Goal: Task Accomplishment & Management: Manage account settings

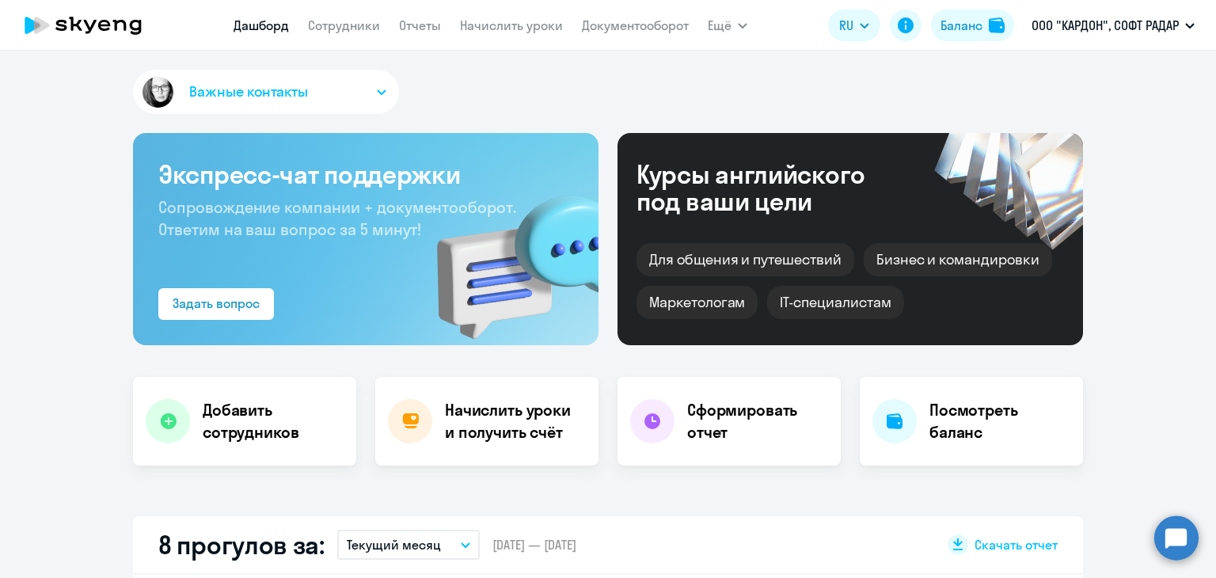
select select "30"
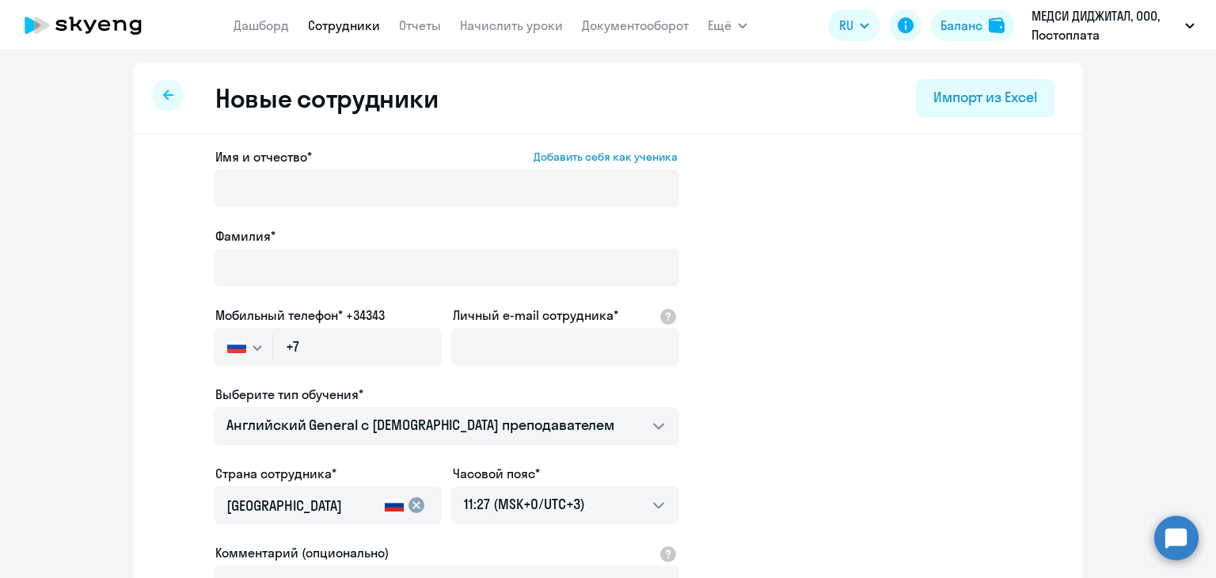
select select "english_adult_not_native_speaker"
select select "3"
select select "english_adult_not_native_speaker"
select select "3"
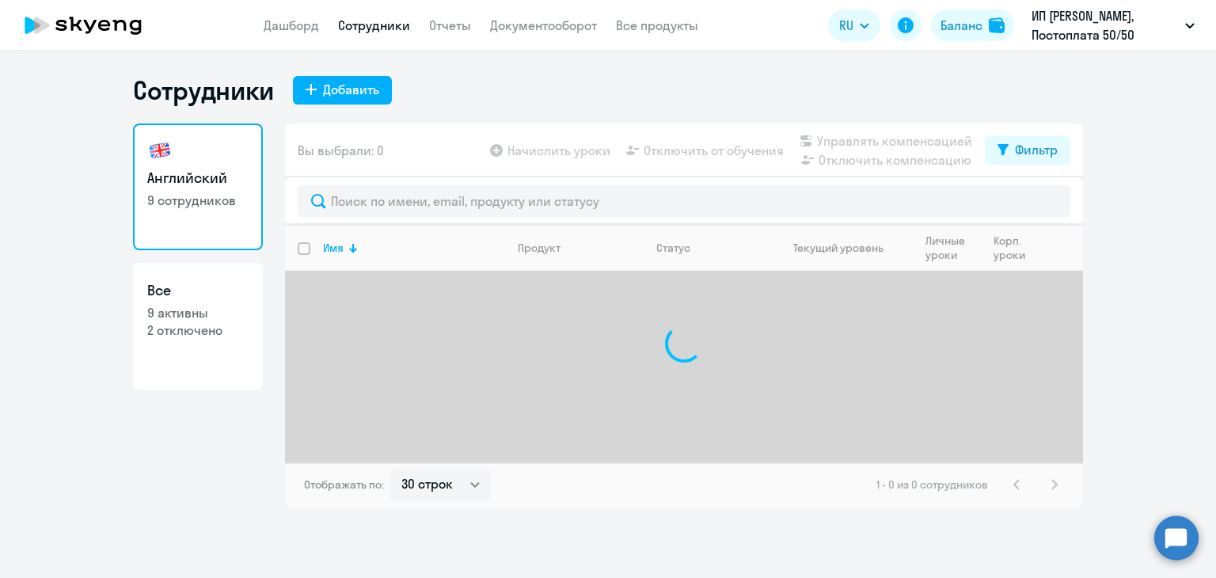
select select "30"
